Goal: Task Accomplishment & Management: Use online tool/utility

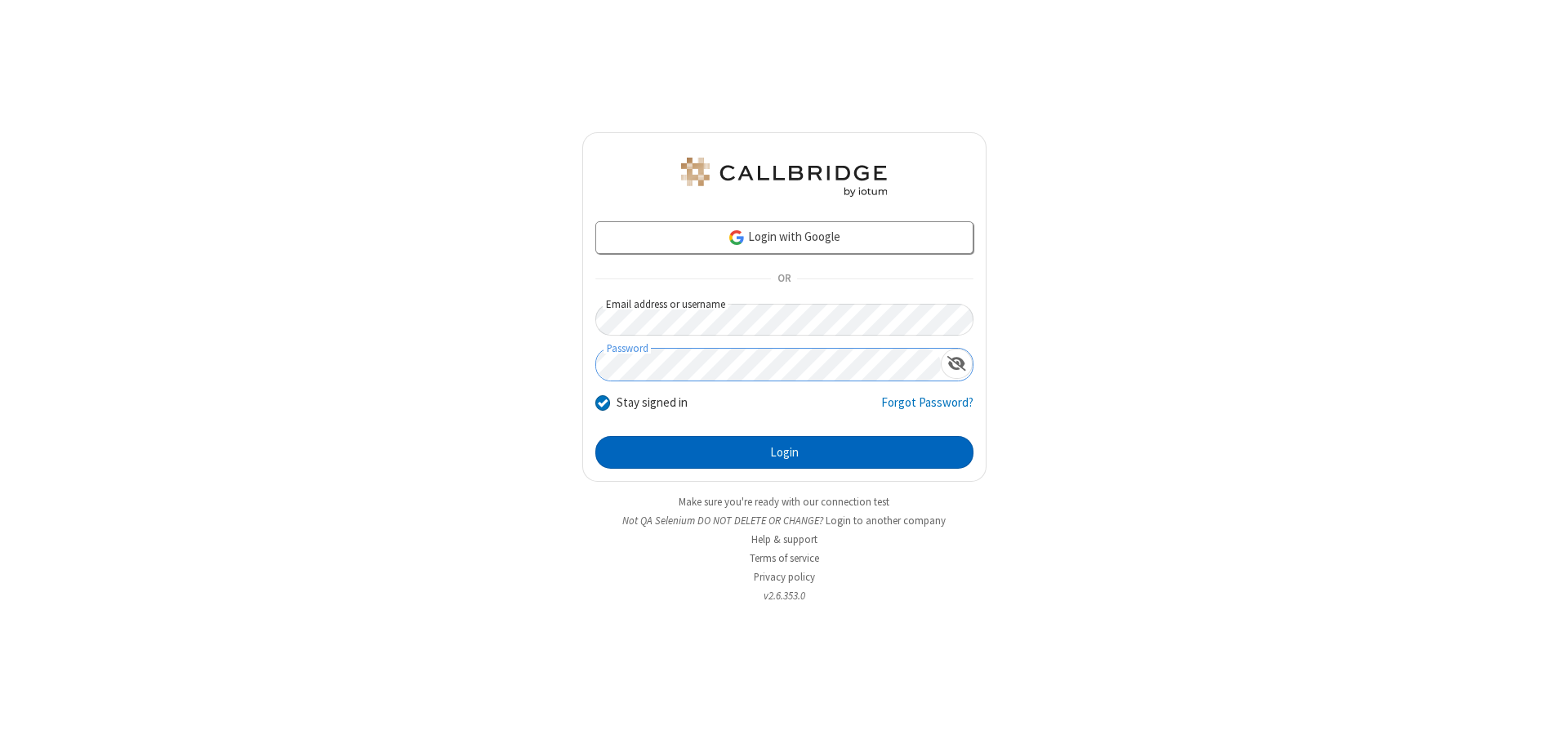
click at [784, 453] on button "Login" at bounding box center [784, 452] width 378 height 33
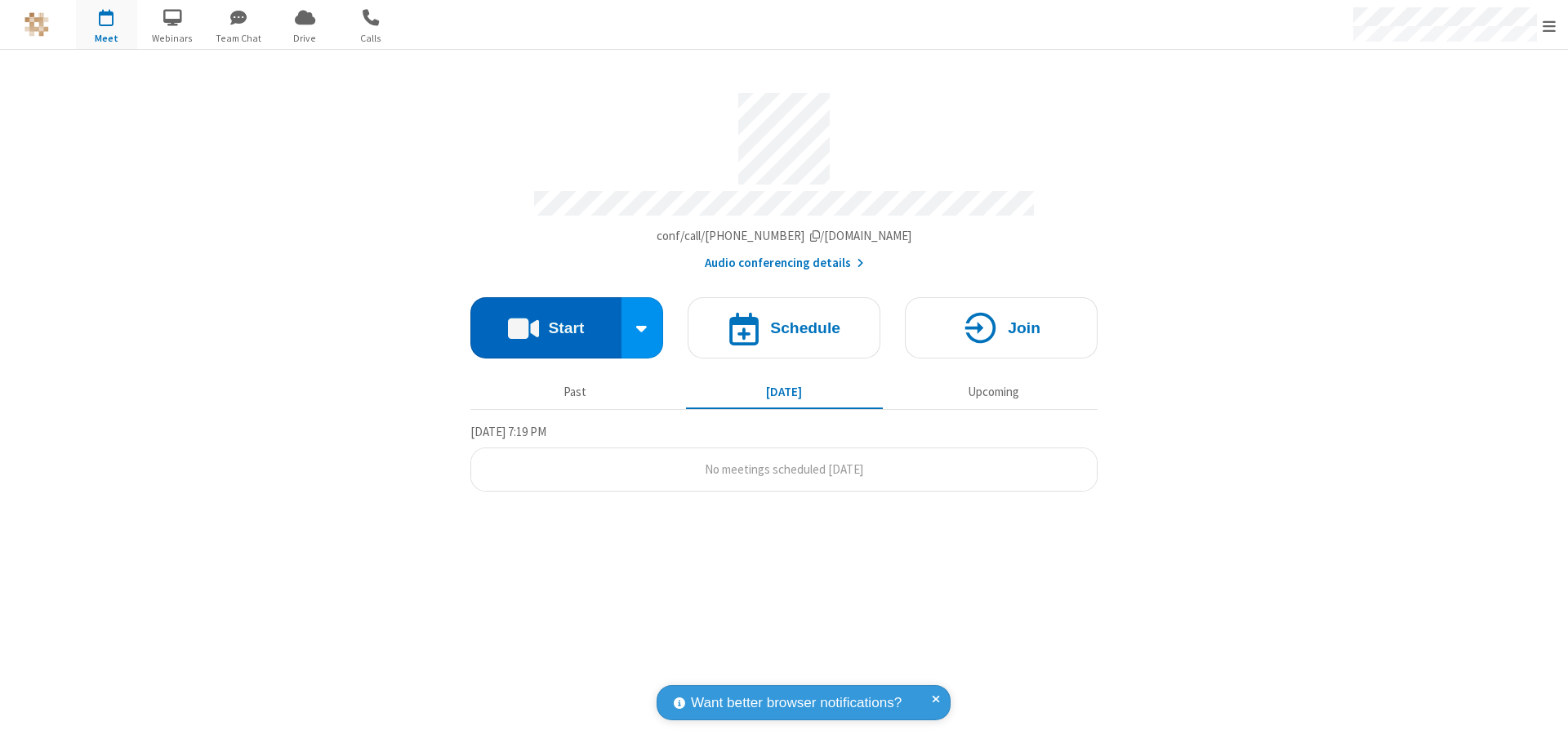
click at [545, 321] on button "Start" at bounding box center [545, 328] width 151 height 61
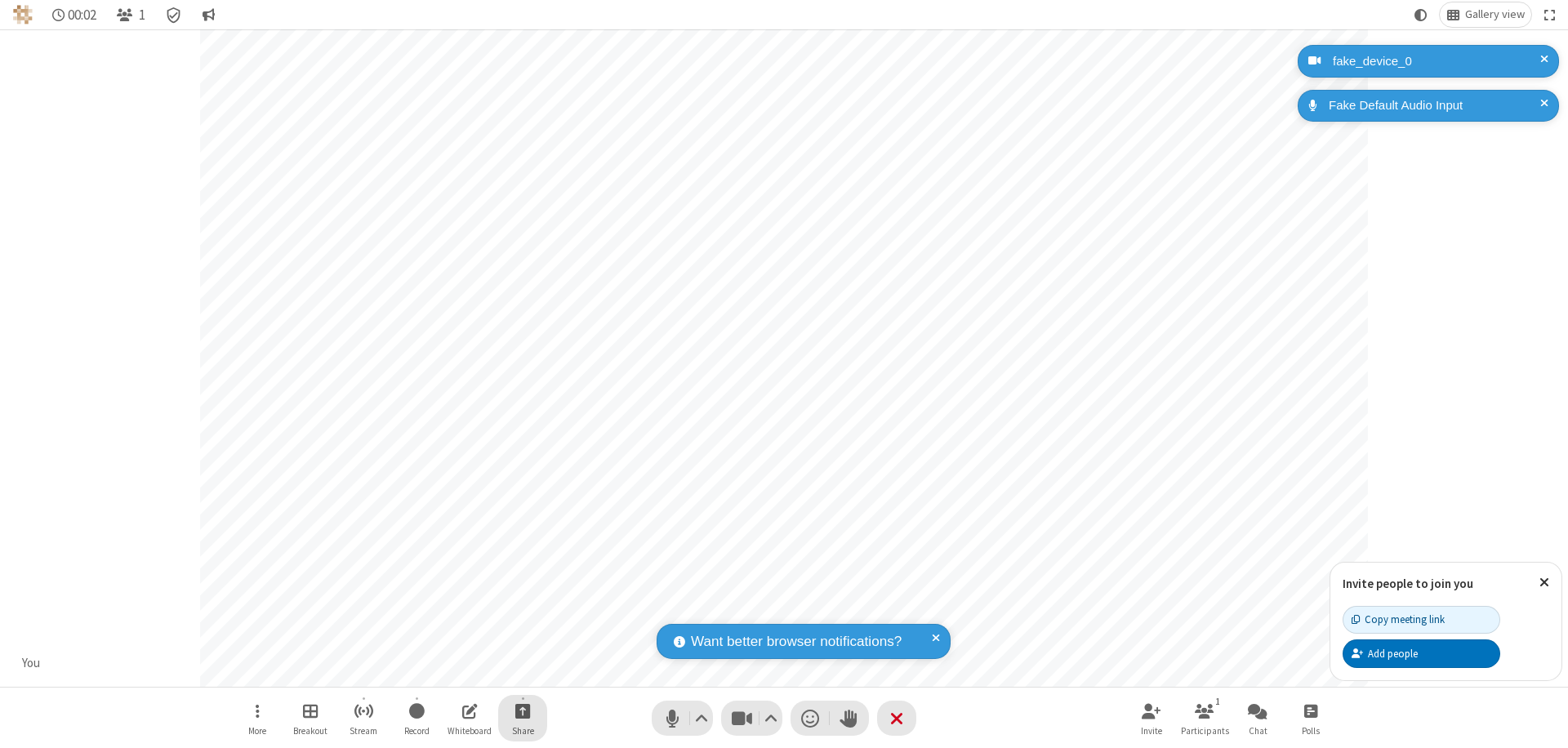
click at [523, 711] on span "Start sharing" at bounding box center [523, 711] width 16 height 20
click at [522, 610] on span "Share additional camera" at bounding box center [532, 614] width 121 height 14
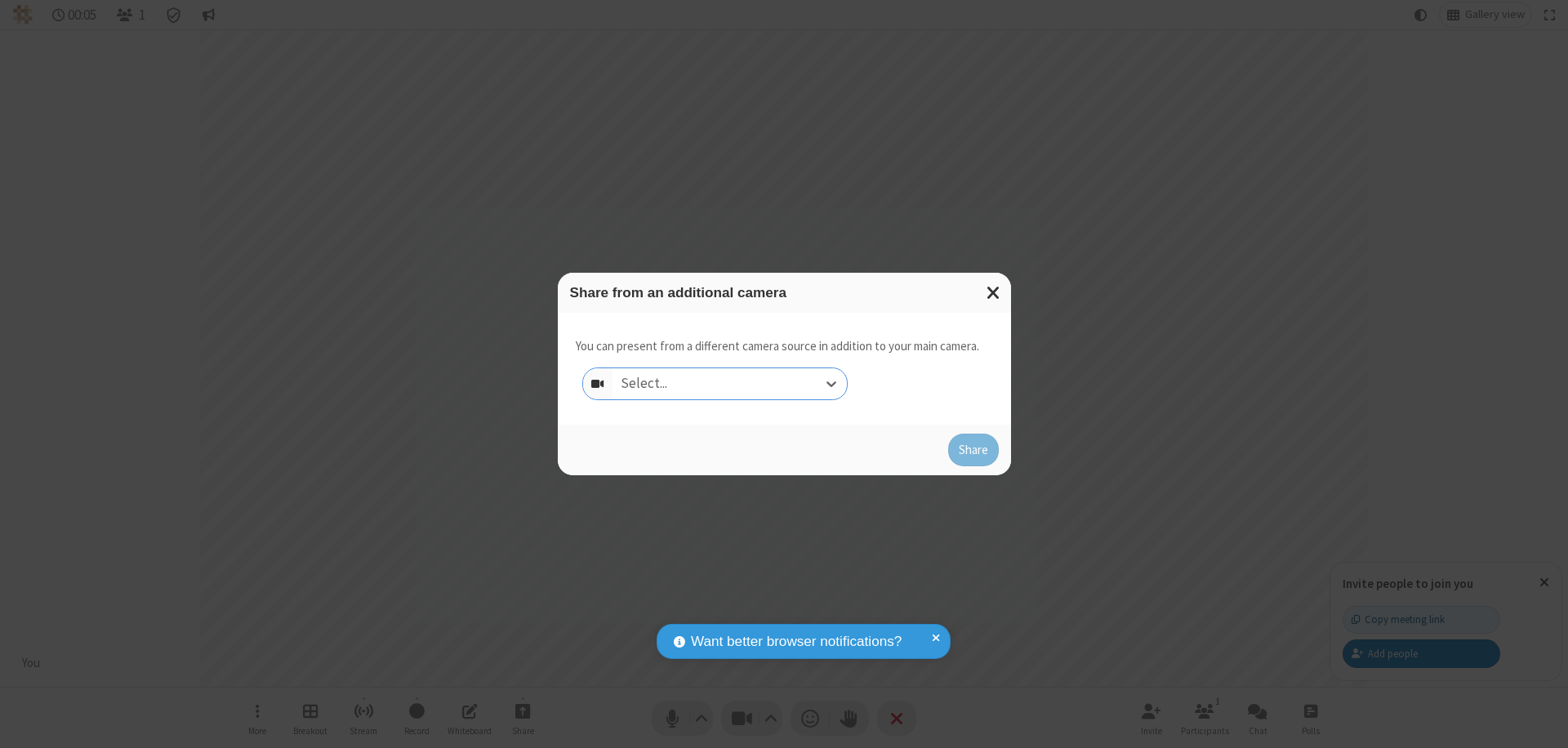
click at [729, 384] on div "Select..." at bounding box center [729, 383] width 234 height 31
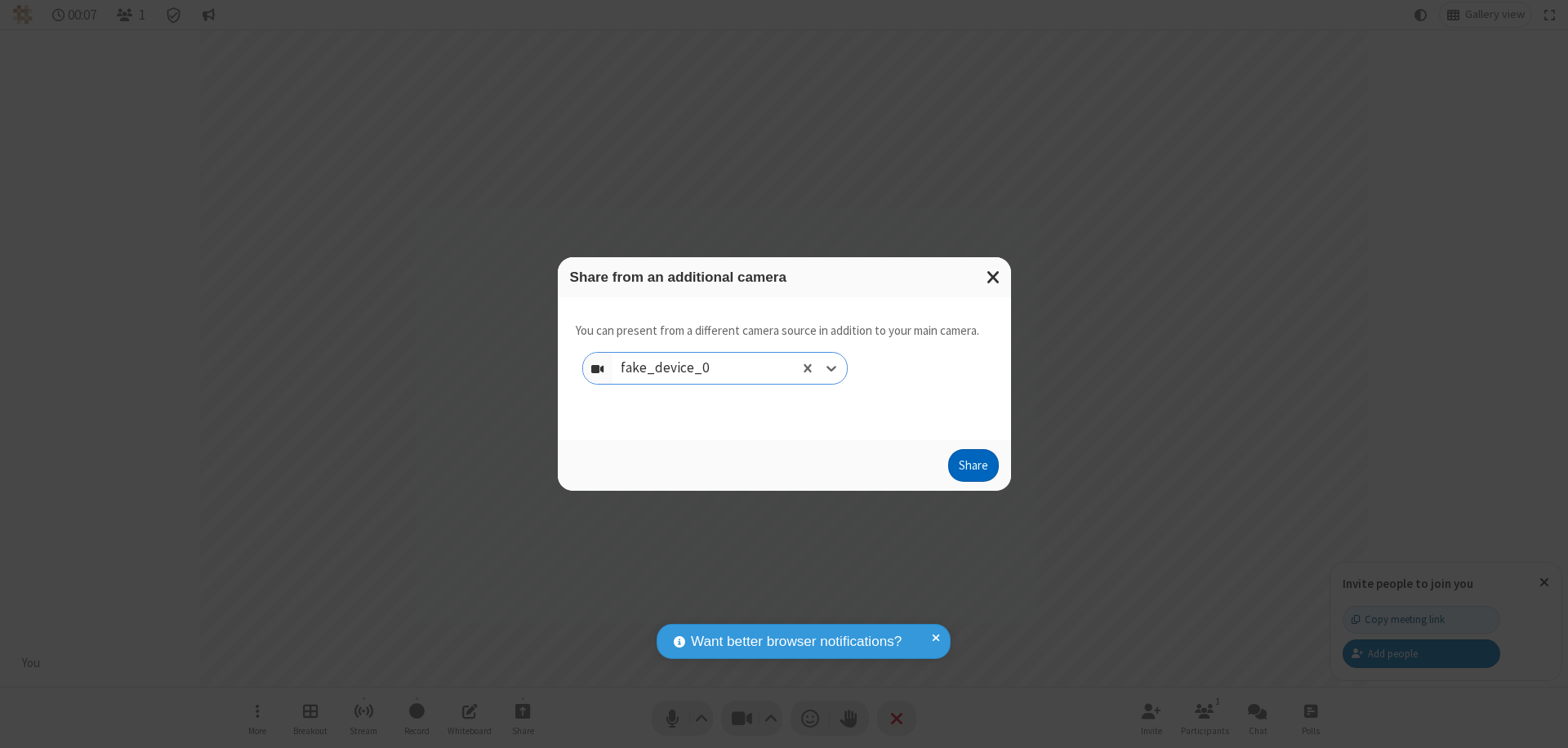
click at [973, 469] on button "Share" at bounding box center [973, 465] width 50 height 33
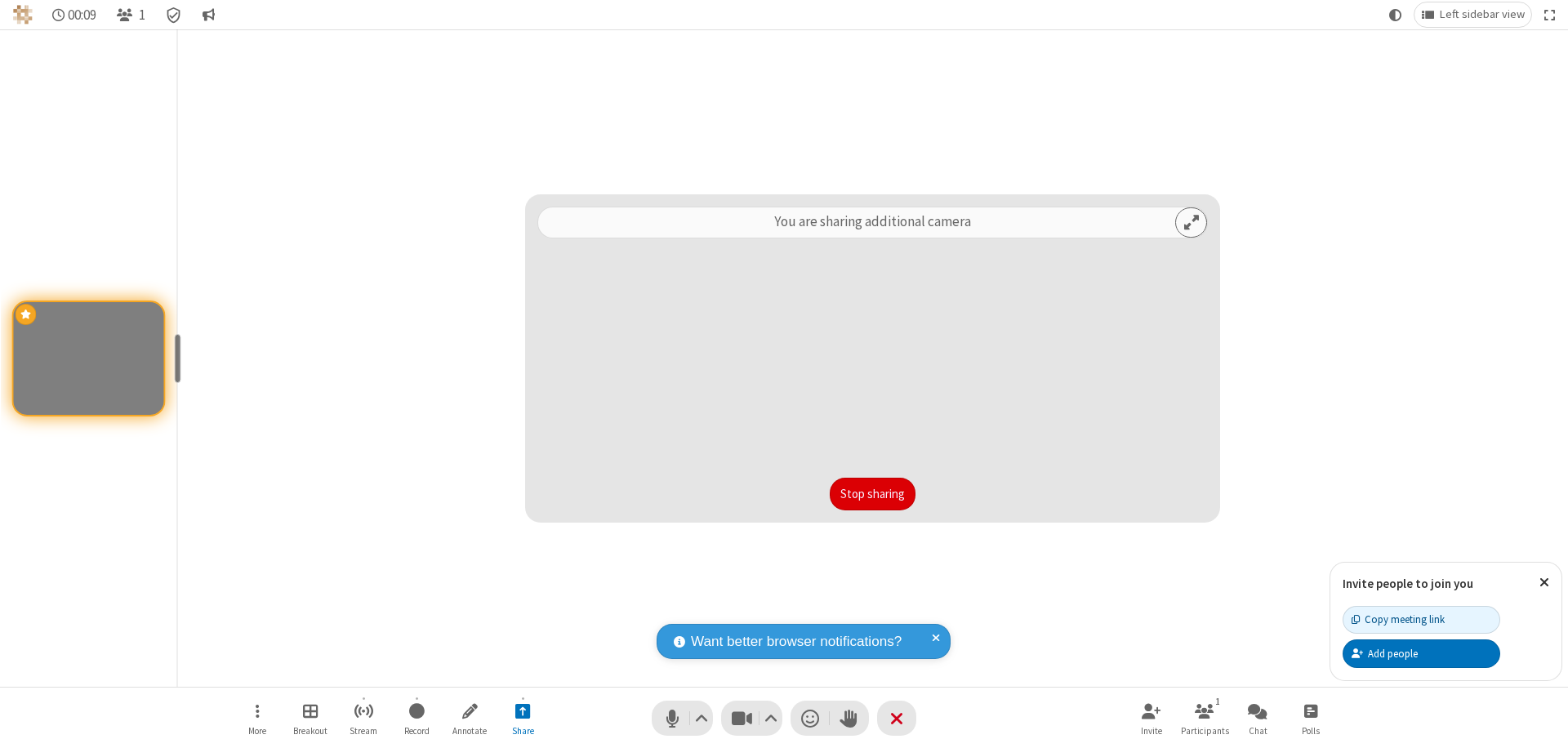
click at [872, 494] on button "Stop sharing" at bounding box center [872, 493] width 85 height 33
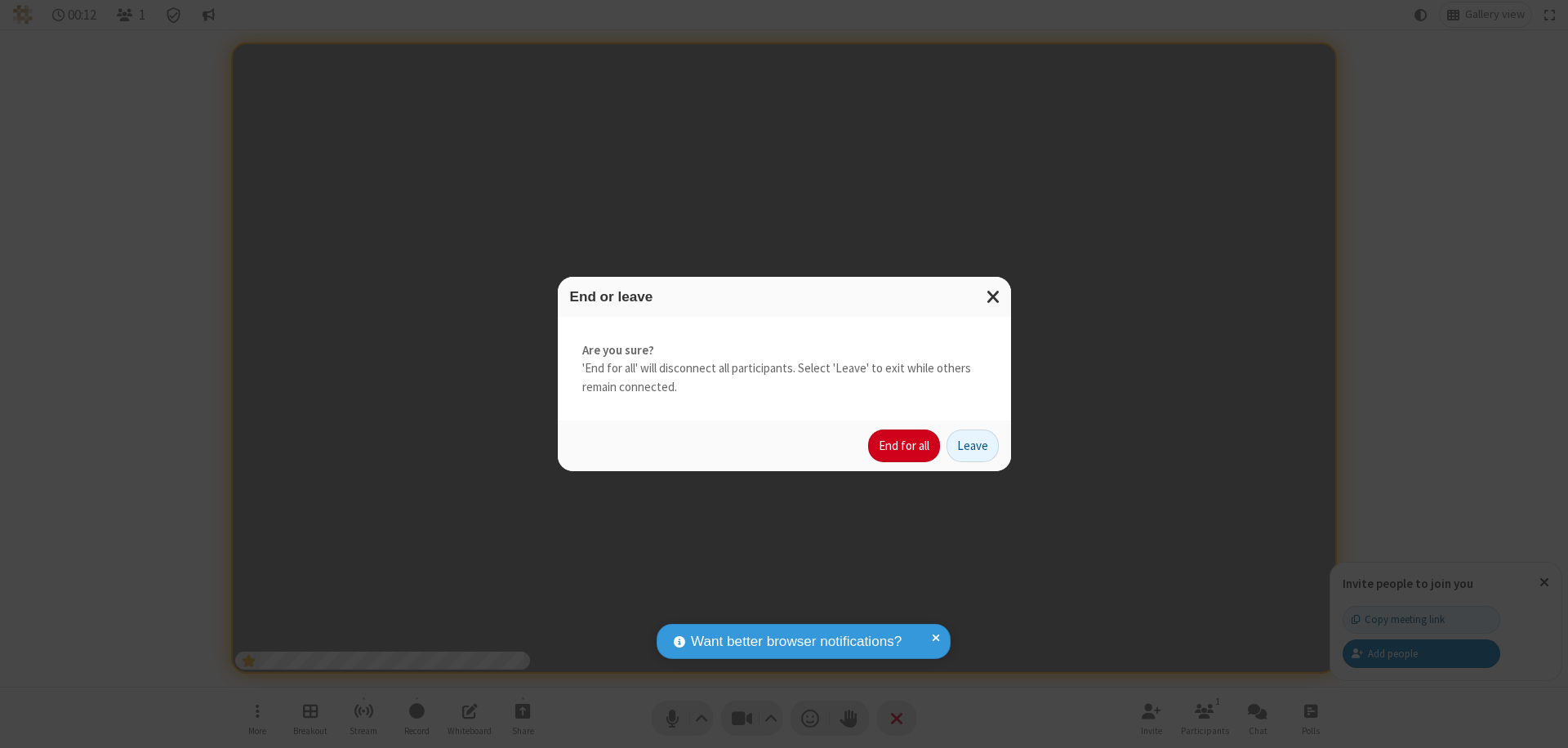
click at [905, 446] on button "End for all" at bounding box center [903, 445] width 72 height 33
